Goal: Check status: Check status

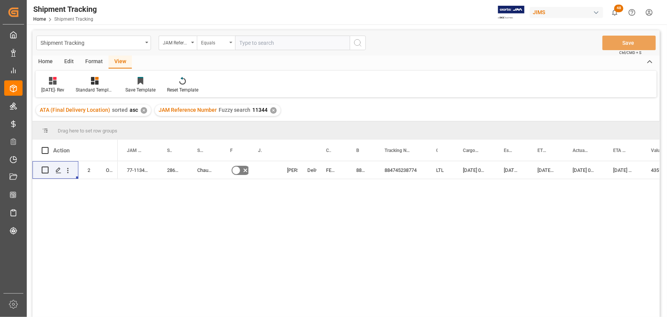
click at [233, 42] on div "Equals" at bounding box center [216, 43] width 38 height 15
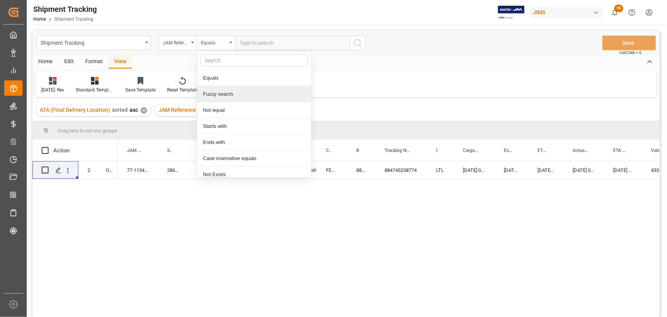
click at [241, 93] on div "Fuzzy search" at bounding box center [254, 94] width 114 height 16
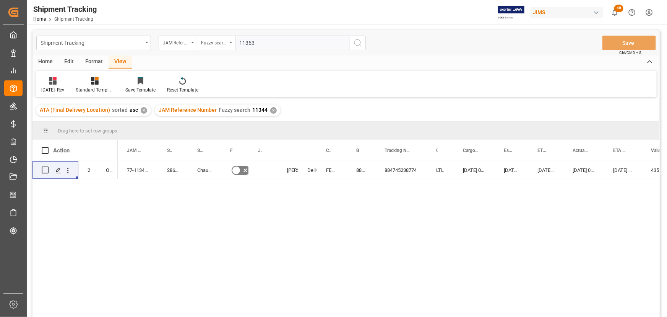
type input "11363"
click at [357, 43] on icon "search button" at bounding box center [357, 42] width 9 height 9
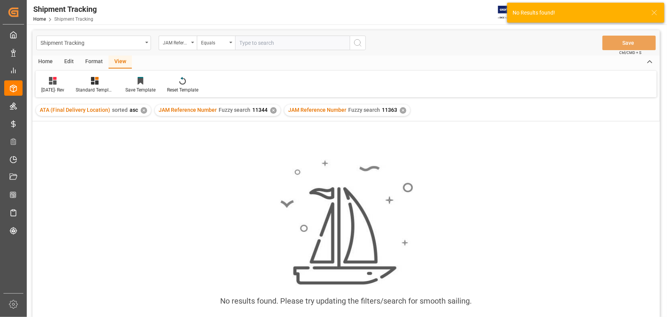
click at [270, 111] on div "✕" at bounding box center [273, 110] width 7 height 7
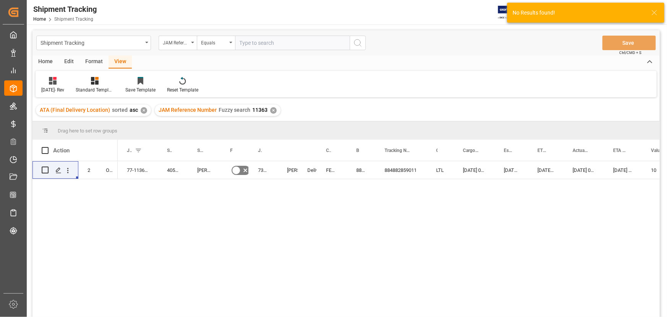
click at [141, 112] on div "✕" at bounding box center [144, 110] width 7 height 7
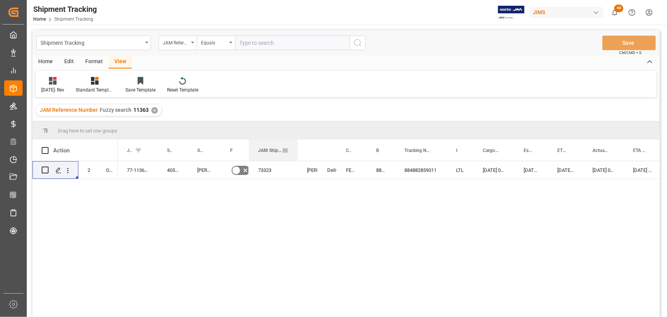
drag, startPoint x: 276, startPoint y: 146, endPoint x: 296, endPoint y: 149, distance: 20.1
click at [296, 149] on div at bounding box center [297, 150] width 3 height 21
click at [268, 170] on div "73323" at bounding box center [273, 170] width 49 height 18
drag, startPoint x: 297, startPoint y: 146, endPoint x: 296, endPoint y: 156, distance: 9.2
click at [296, 156] on div at bounding box center [296, 150] width 3 height 21
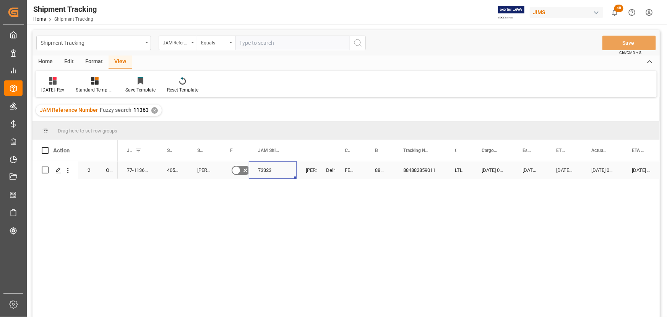
click at [274, 170] on div "73323" at bounding box center [273, 170] width 48 height 18
click at [269, 166] on div "73323" at bounding box center [273, 170] width 48 height 18
click at [193, 199] on div "77-11363-US 405618 D'Angelico Guitars No 73323 Shyamala Mantha Delivered FEDEX …" at bounding box center [389, 241] width 542 height 161
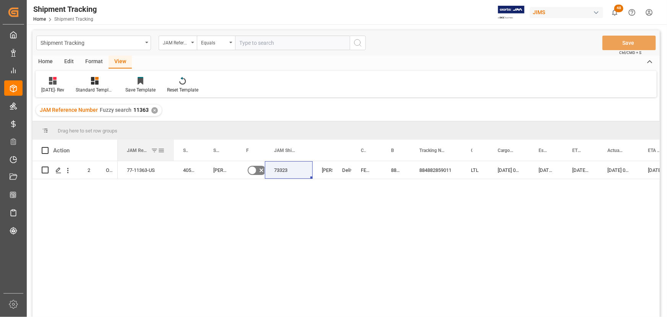
drag, startPoint x: 158, startPoint y: 146, endPoint x: 174, endPoint y: 148, distance: 16.1
click at [174, 148] on div at bounding box center [173, 150] width 3 height 21
click at [144, 169] on div "77-11363-US" at bounding box center [146, 170] width 56 height 18
click at [282, 167] on div "73323" at bounding box center [289, 170] width 48 height 18
click at [294, 169] on div "73323" at bounding box center [289, 170] width 48 height 18
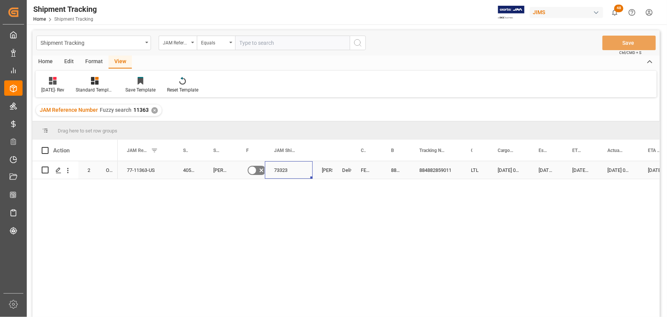
click at [279, 168] on div "73323" at bounding box center [289, 170] width 48 height 18
click at [283, 169] on div "77-11363-US" at bounding box center [289, 170] width 48 height 18
click at [272, 169] on div "77-11363-US" at bounding box center [289, 170] width 48 height 18
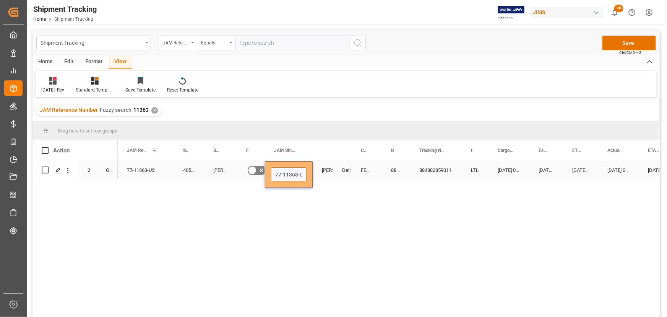
scroll to position [0, 4]
drag, startPoint x: 275, startPoint y: 175, endPoint x: 324, endPoint y: 176, distance: 48.6
paste input "3329"
type input "73329"
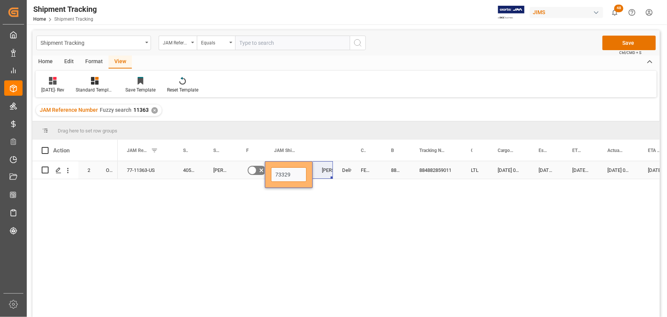
scroll to position [0, 0]
click at [359, 173] on div "FEDEX INTERNATIONAL ECONOMY" at bounding box center [367, 170] width 30 height 18
click at [627, 41] on button "Save" at bounding box center [630, 43] width 54 height 15
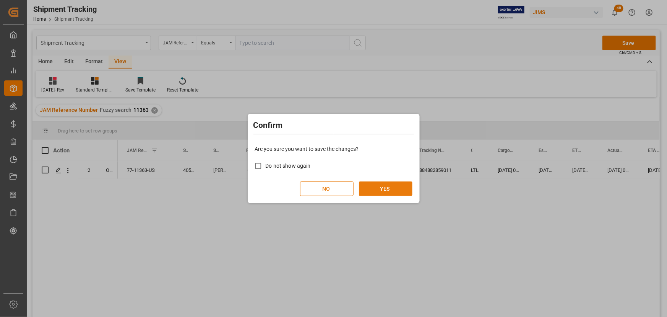
click at [394, 189] on button "YES" at bounding box center [386, 188] width 54 height 15
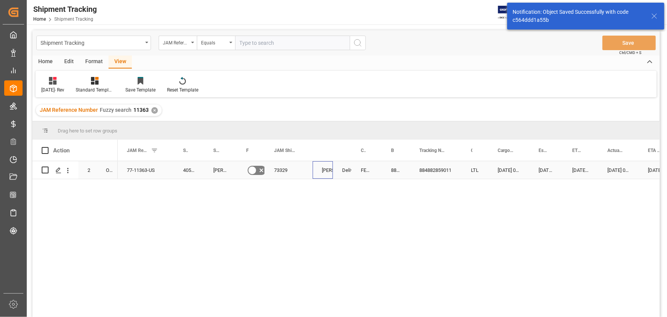
click at [315, 168] on div "[PERSON_NAME]" at bounding box center [323, 170] width 20 height 18
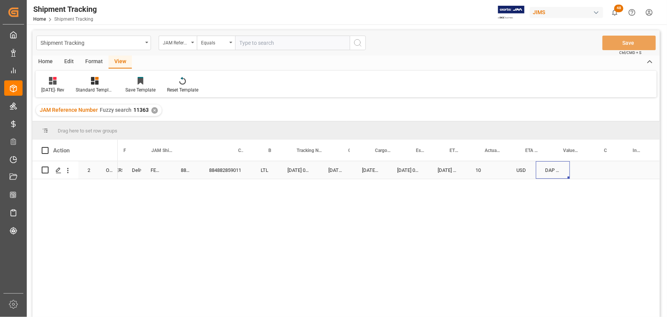
scroll to position [0, 210]
